Goal: Task Accomplishment & Management: Manage account settings

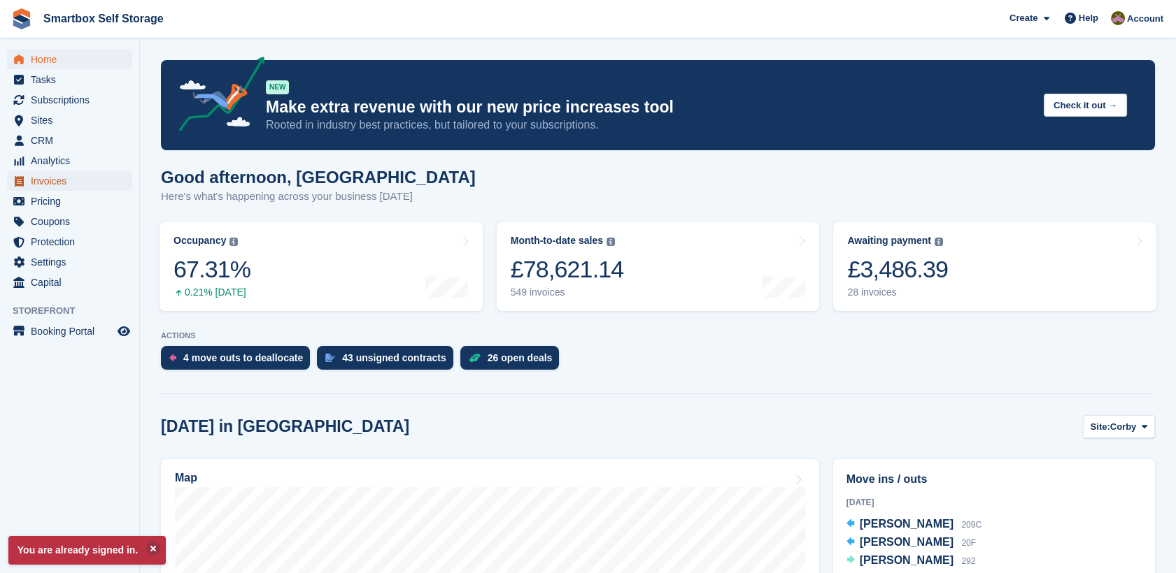
click at [94, 183] on span "Invoices" at bounding box center [73, 181] width 84 height 20
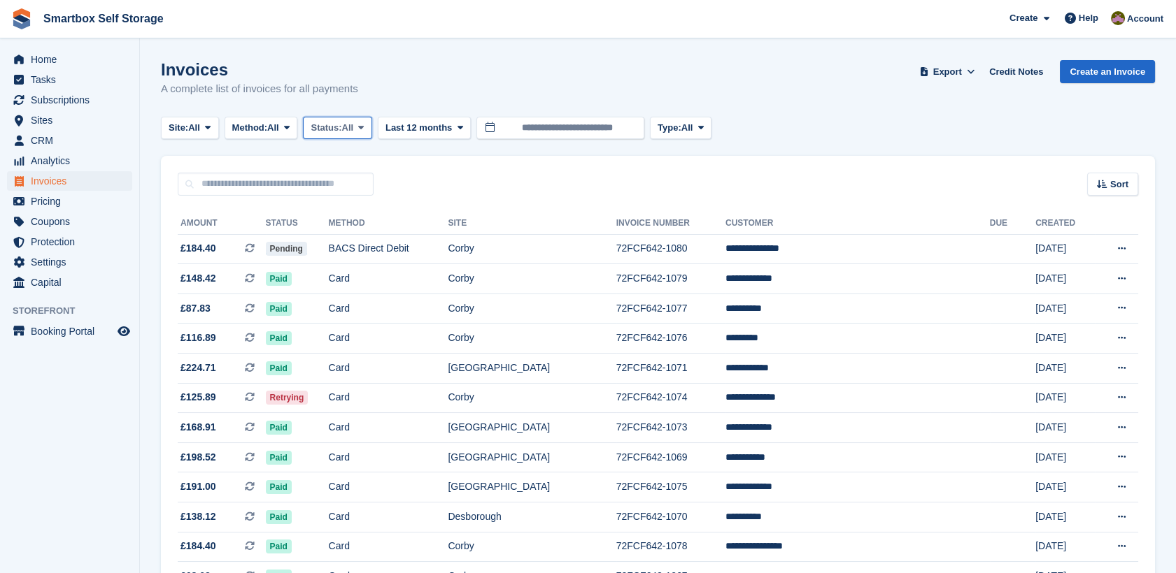
click at [343, 136] on button "Status: All" at bounding box center [337, 128] width 69 height 23
click at [351, 231] on link "Open" at bounding box center [370, 236] width 122 height 25
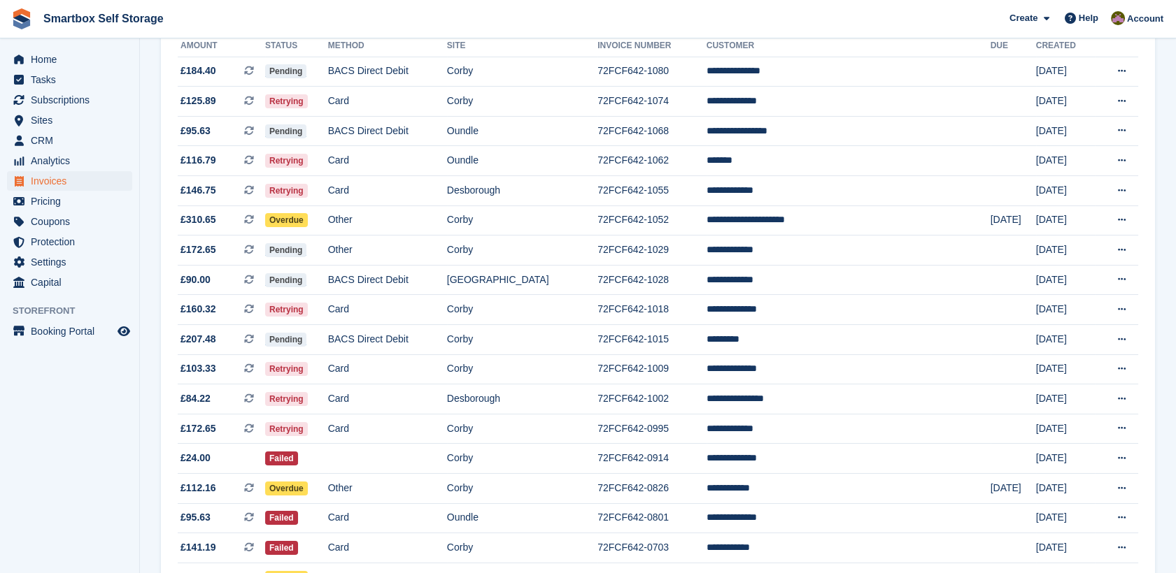
scroll to position [219, 0]
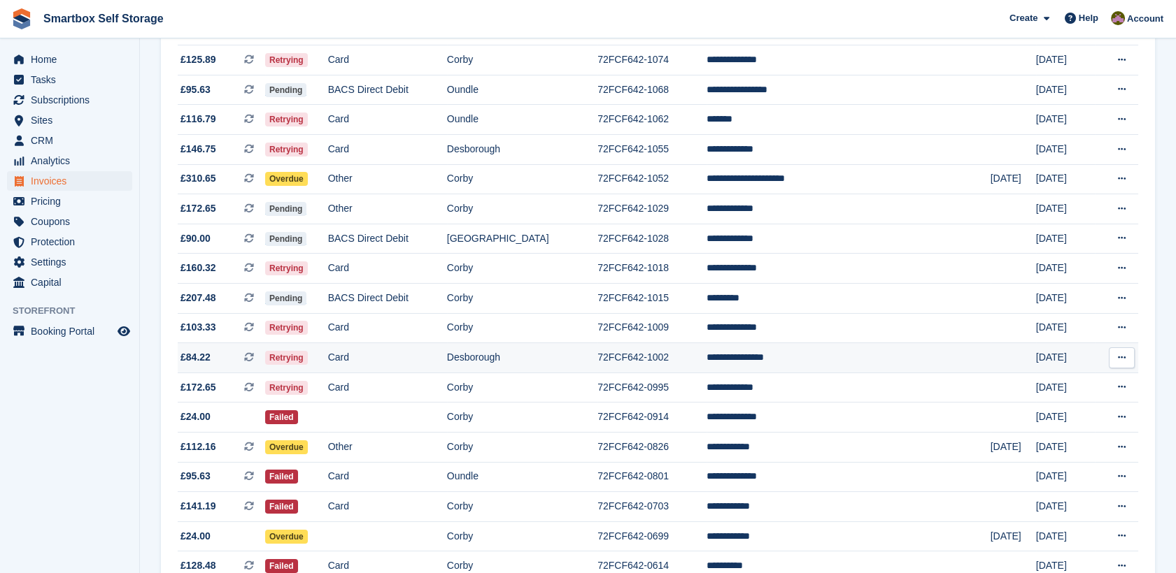
click at [821, 364] on td "**********" at bounding box center [848, 358] width 284 height 30
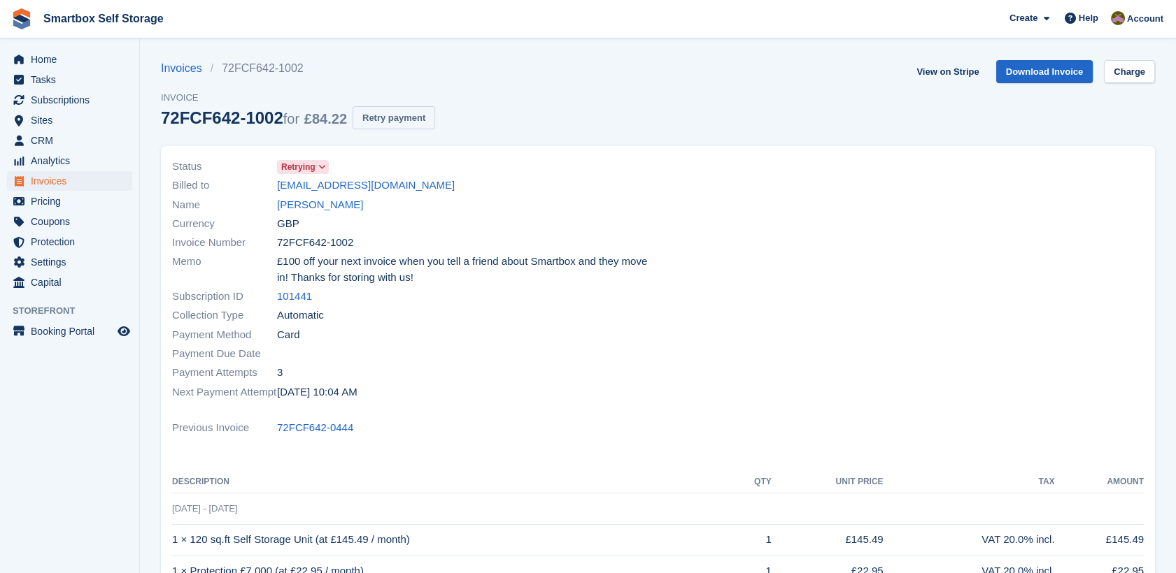
click at [375, 111] on button "Retry payment" at bounding box center [393, 117] width 83 height 23
drag, startPoint x: 421, startPoint y: 120, endPoint x: 661, endPoint y: 71, distance: 245.0
click at [421, 120] on button "Retry payment" at bounding box center [393, 117] width 83 height 23
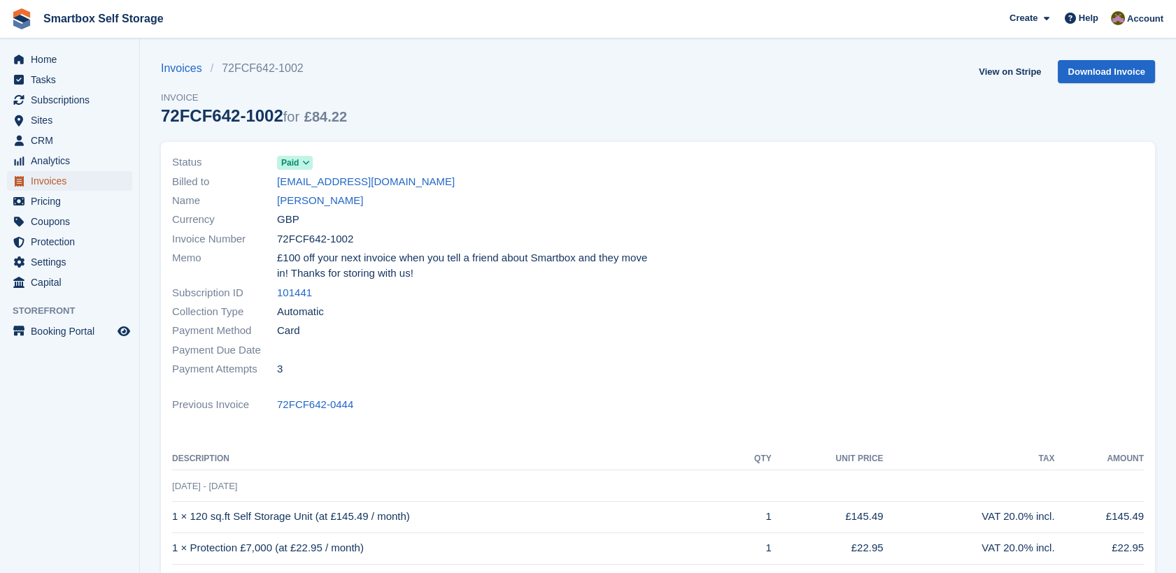
click at [65, 173] on span "Invoices" at bounding box center [73, 181] width 84 height 20
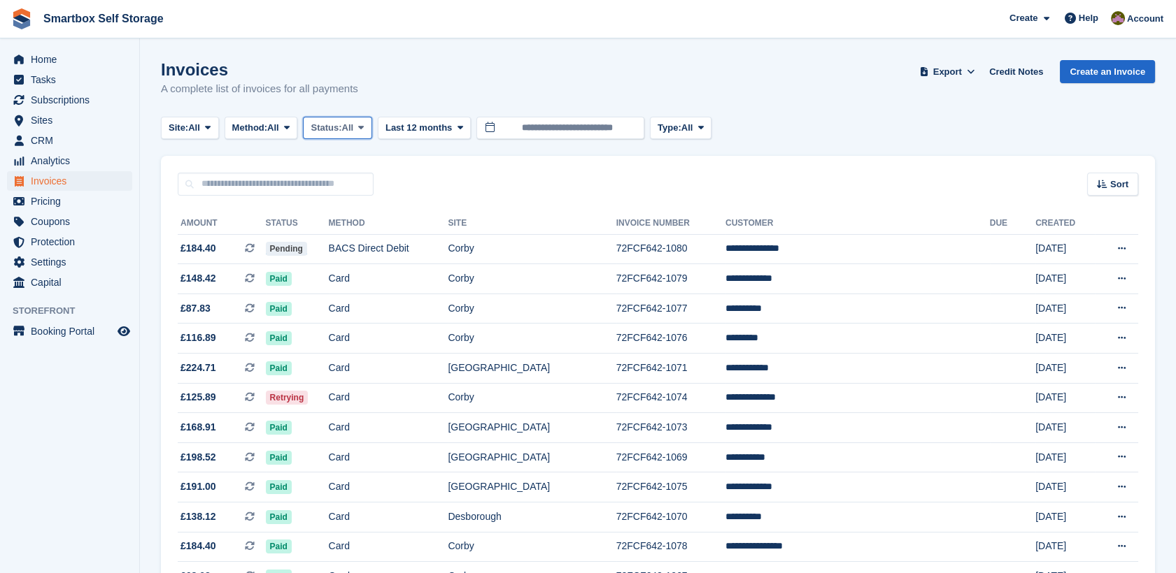
click at [328, 127] on span "Status:" at bounding box center [326, 128] width 31 height 14
click at [348, 234] on link "Open" at bounding box center [370, 236] width 122 height 25
